Goal: Transaction & Acquisition: Purchase product/service

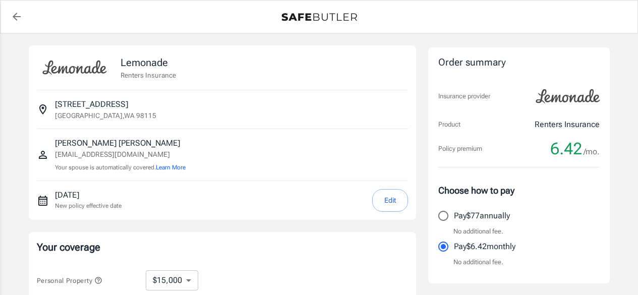
select select "15000"
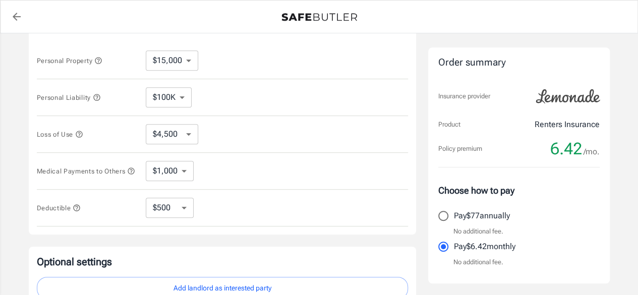
scroll to position [222, 0]
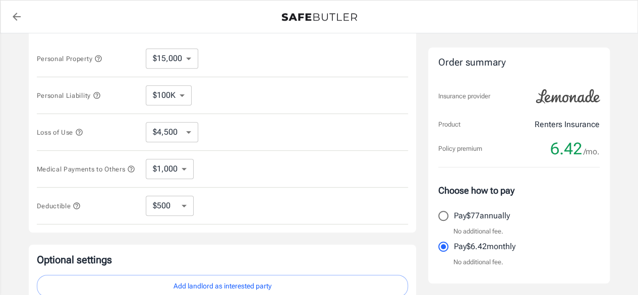
click at [78, 131] on icon "button" at bounding box center [79, 132] width 8 height 8
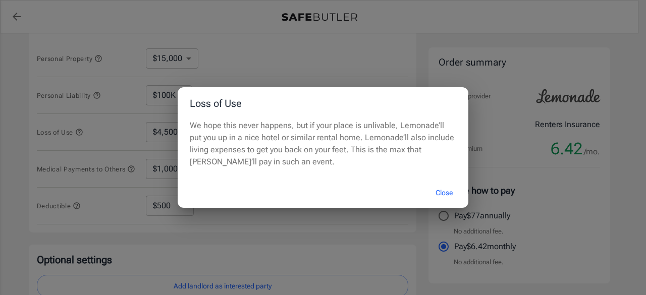
click at [85, 122] on div "Loss of Use We hope this never happens, but if your place is unlivable, Lemonad…" at bounding box center [323, 147] width 646 height 295
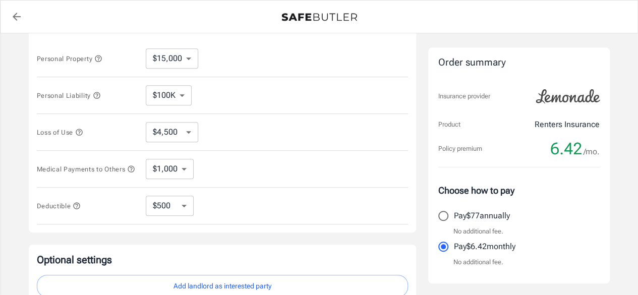
click at [163, 135] on select "$4,500 $7,500 $13,500 $22,500 $34,500 $55,500 $85,500 $130K $200K" at bounding box center [172, 132] width 52 height 20
click at [101, 129] on span "Loss of Use" at bounding box center [87, 132] width 101 height 13
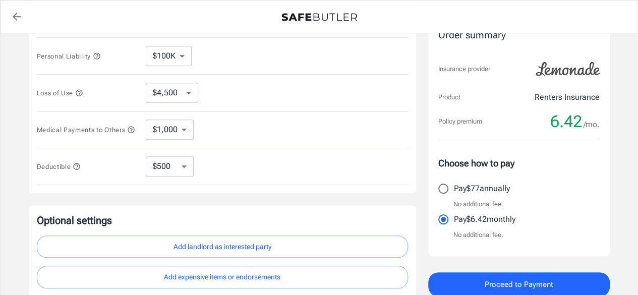
scroll to position [262, 0]
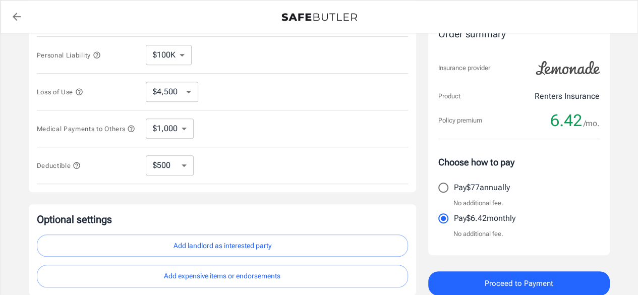
click at [76, 166] on icon "button" at bounding box center [77, 165] width 8 height 8
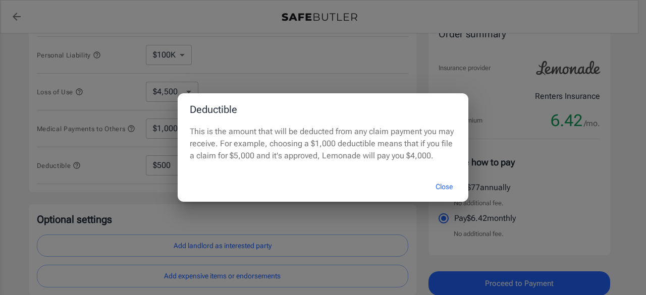
click at [105, 161] on div "Deductible This is the amount that will be deducted from any claim payment you …" at bounding box center [323, 147] width 646 height 295
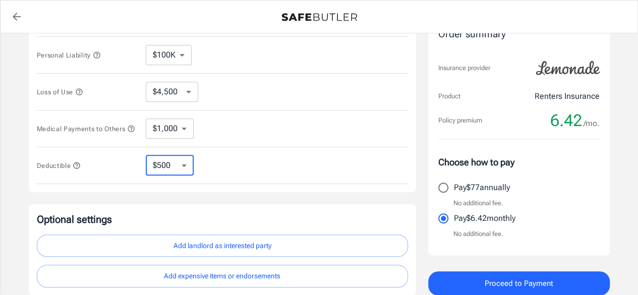
click at [157, 167] on select "$250 $500 $1,000 $2,500" at bounding box center [170, 165] width 48 height 20
select select "250"
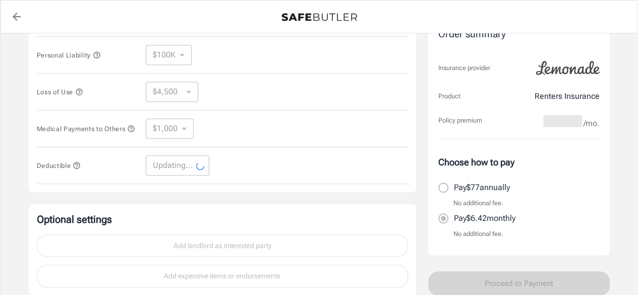
select select "250"
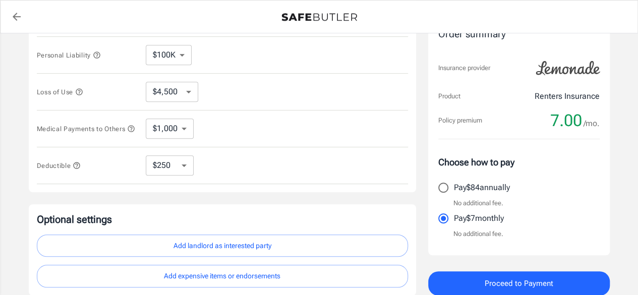
click at [0, 168] on div "Lemonade Renters Insurance 7743 17th Ave NE Seattle , WA 98115 William Rogers w…" at bounding box center [319, 39] width 638 height 537
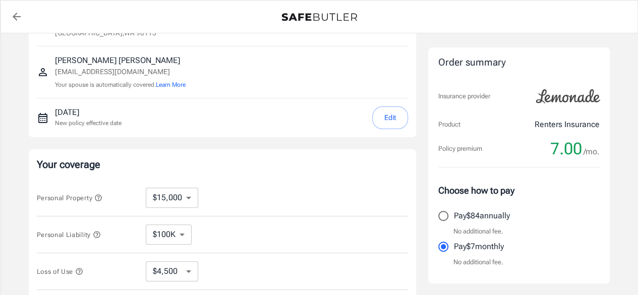
scroll to position [81, 0]
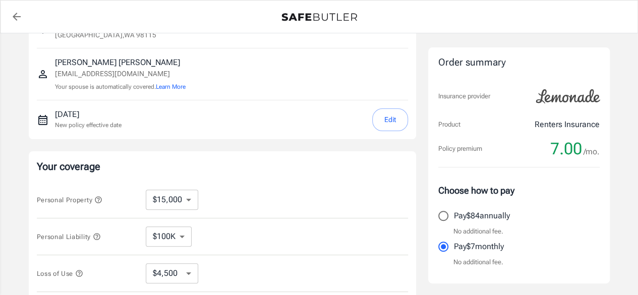
click at [400, 119] on button "Edit" at bounding box center [390, 119] width 36 height 23
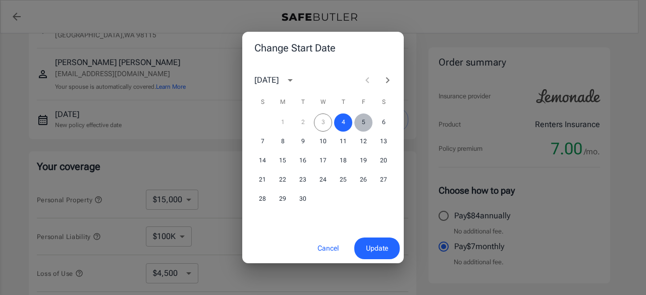
click at [364, 124] on button "5" at bounding box center [363, 122] width 18 height 18
click at [384, 249] on span "Update" at bounding box center [377, 248] width 22 height 13
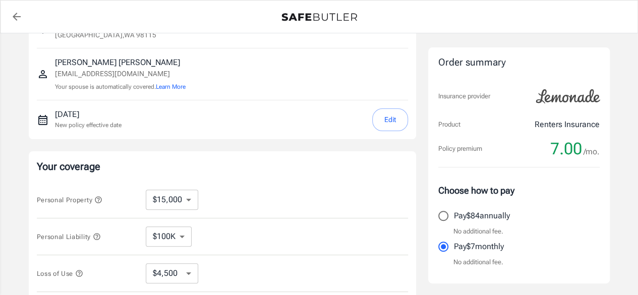
click at [0, 121] on div "Lemonade Renters Insurance 7743 17th Ave NE Seattle , WA 98115 William Rogers w…" at bounding box center [319, 221] width 638 height 537
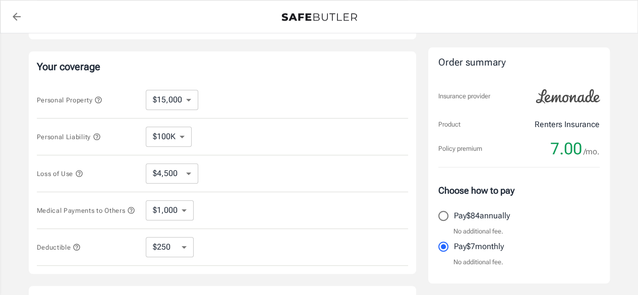
scroll to position [182, 0]
click at [97, 98] on icon "button" at bounding box center [98, 98] width 7 height 7
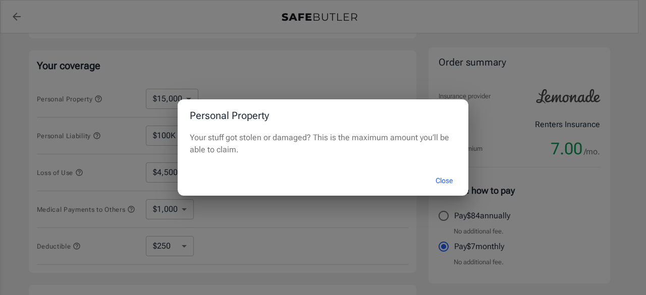
click at [115, 74] on div "Personal Property Your stuff got stolen or damaged? This is the maximum amount …" at bounding box center [323, 147] width 646 height 295
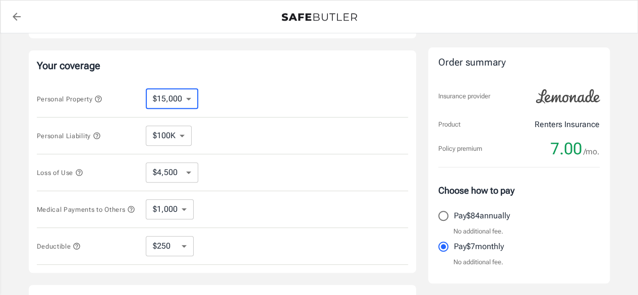
click at [159, 95] on select "$10,000 $15,000 $20,000 $25,000 $30,000 $40,000 $50,000 $100K $150K $200K $250K" at bounding box center [172, 99] width 52 height 20
select select "20000"
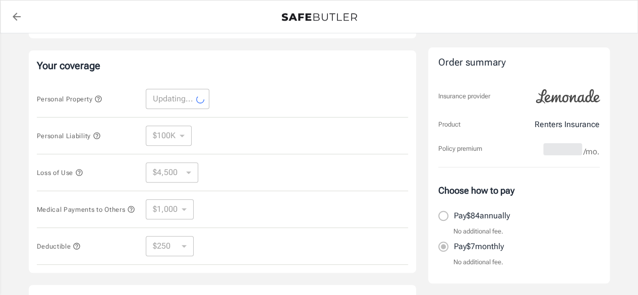
select select "20000"
select select "6000"
click at [185, 102] on select "$10,000 $15,000 $20,000 $25,000 $30,000 $40,000 $50,000 $100K $150K $200K $250K" at bounding box center [172, 99] width 52 height 20
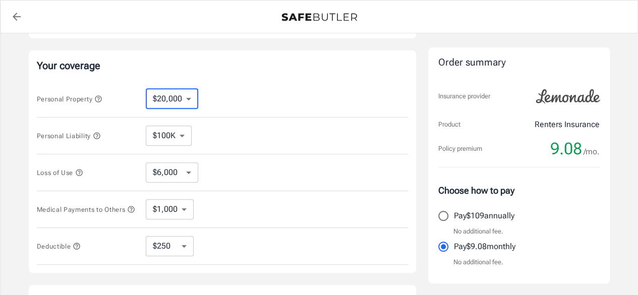
select select "15000"
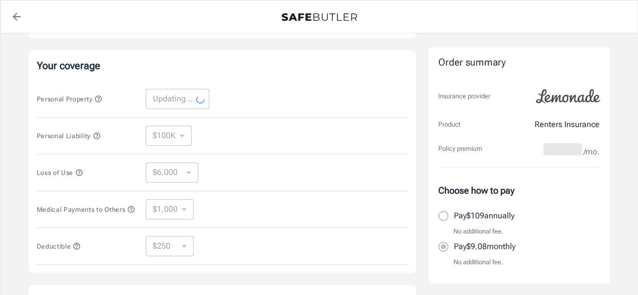
select select "15000"
select select "4500"
click at [17, 120] on div "Lemonade Renters Insurance 7743 17th Ave NE Seattle , WA 98115 William Rogers w…" at bounding box center [319, 120] width 605 height 537
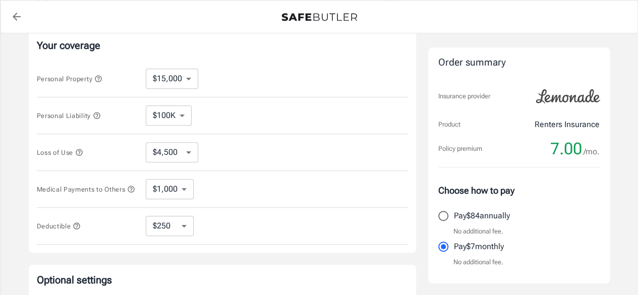
scroll to position [222, 0]
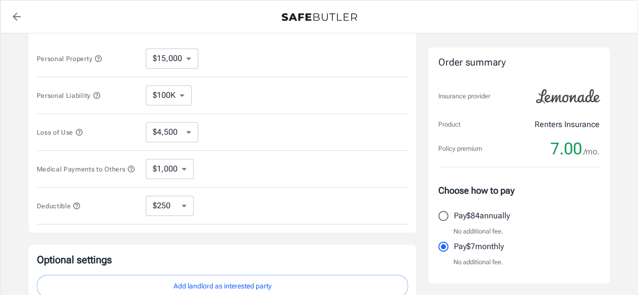
click at [98, 94] on icon "button" at bounding box center [97, 95] width 8 height 8
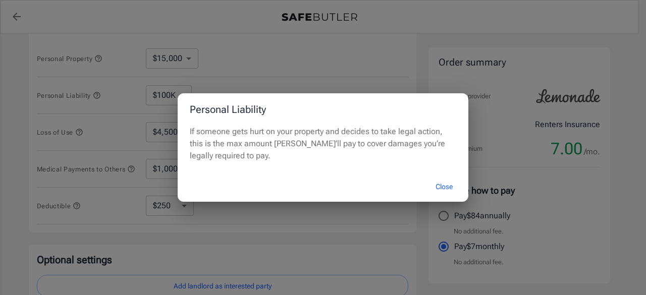
click at [110, 89] on div "Personal Liability If someone gets hurt on your property and decides to take le…" at bounding box center [323, 147] width 646 height 295
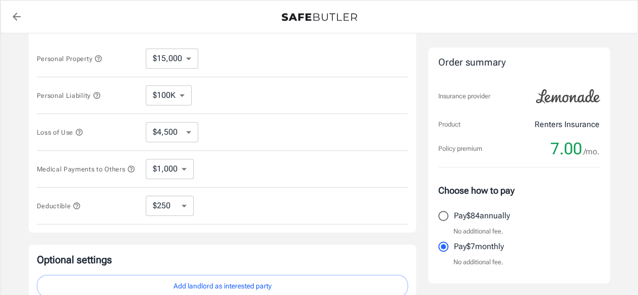
click at [160, 93] on select "$100K $200K $300K $400K $500K $1M" at bounding box center [169, 95] width 46 height 20
click at [127, 94] on span "Personal Liability" at bounding box center [87, 95] width 101 height 13
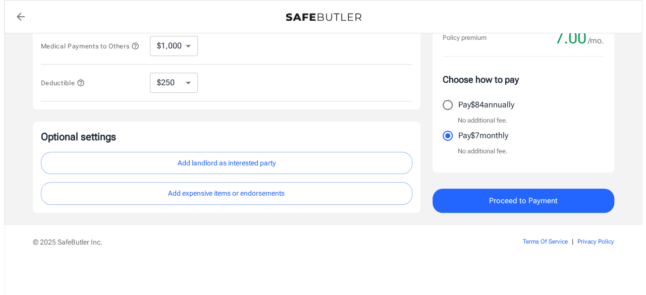
scroll to position [346, 0]
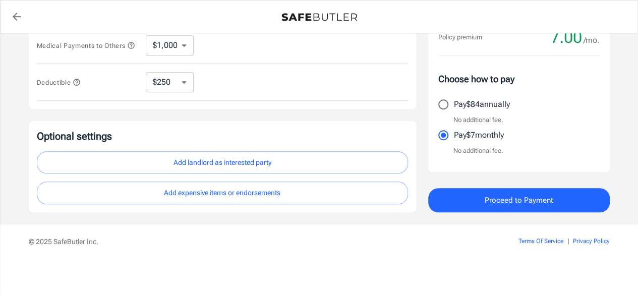
click at [479, 195] on button "Proceed to Payment" at bounding box center [519, 200] width 182 height 24
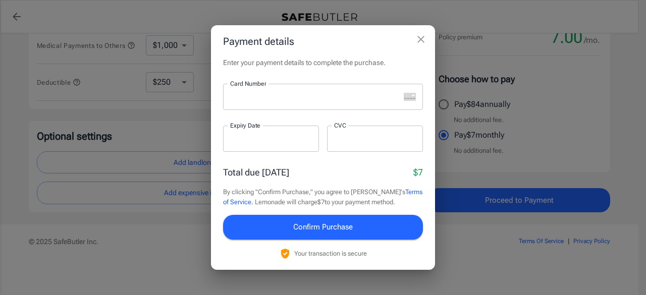
click at [297, 105] on div at bounding box center [311, 97] width 177 height 26
click at [337, 170] on div "Total due today $7" at bounding box center [323, 172] width 200 height 14
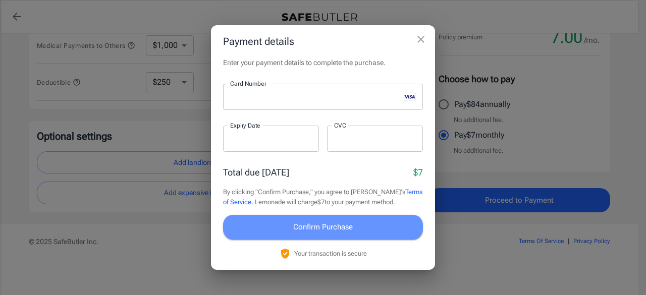
click at [344, 226] on span "Confirm Purchase" at bounding box center [323, 226] width 60 height 13
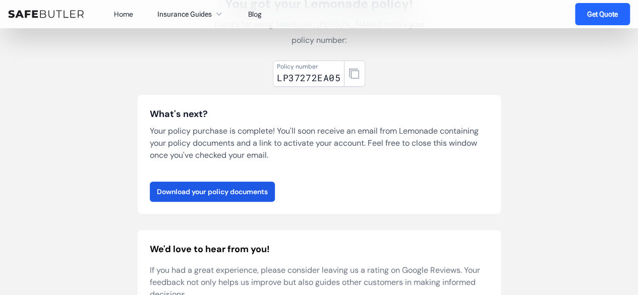
scroll to position [101, 0]
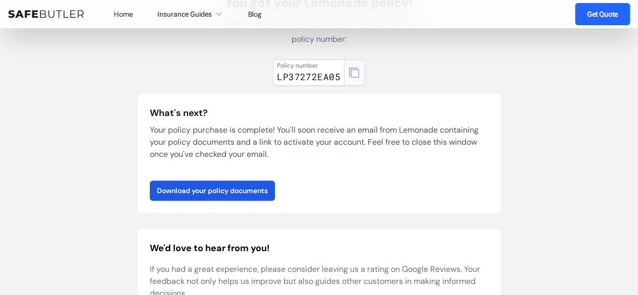
click at [352, 73] on icon "button" at bounding box center [354, 73] width 10 height 10
click at [222, 186] on link "Download your policy documents" at bounding box center [212, 191] width 125 height 20
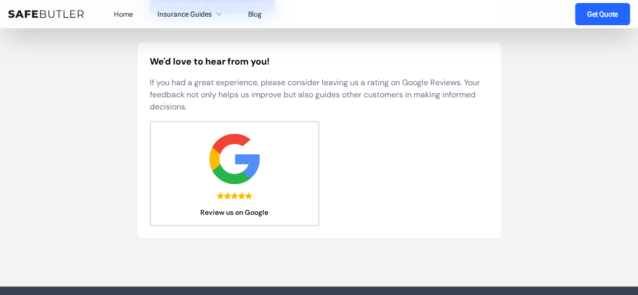
scroll to position [303, 0]
